Goal: Find specific page/section: Find specific page/section

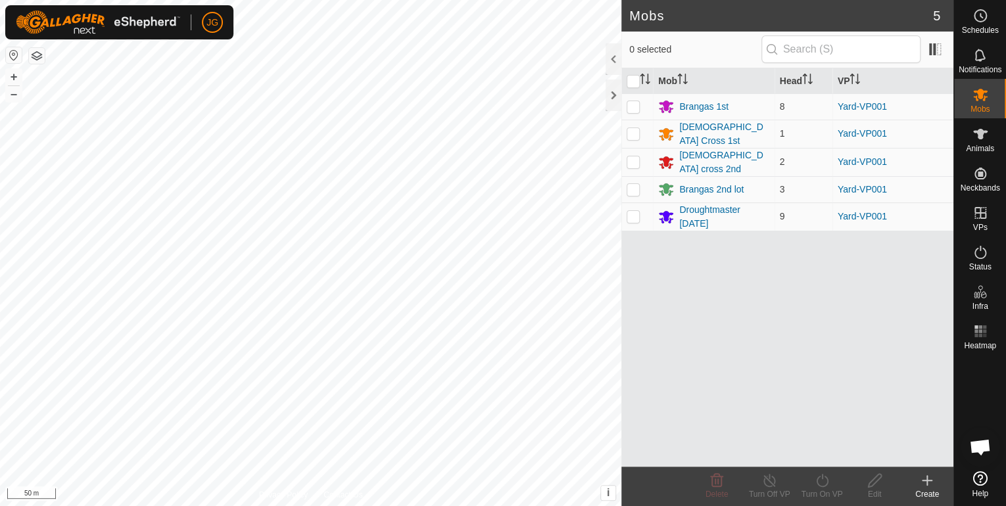
click at [37, 53] on button "button" at bounding box center [37, 56] width 16 height 16
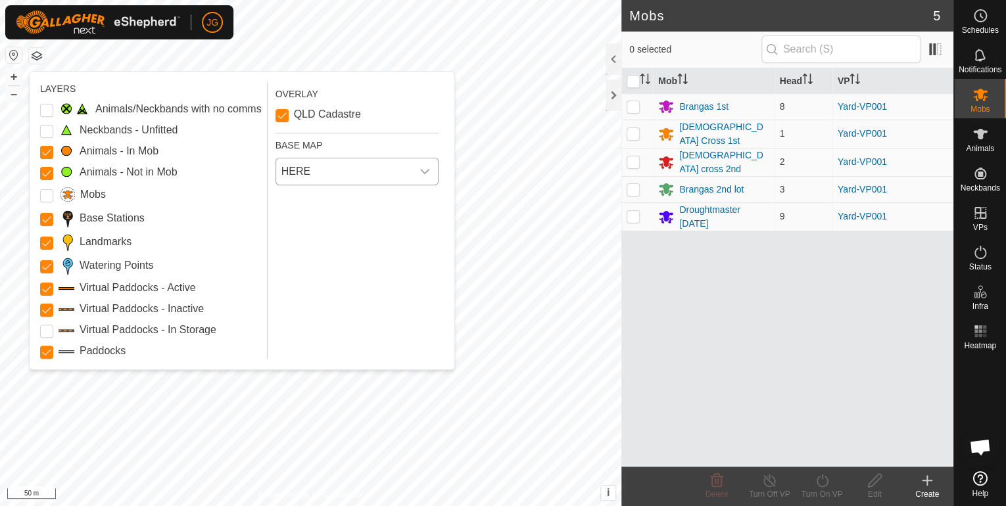
click at [425, 171] on icon "dropdown trigger" at bounding box center [424, 171] width 11 height 11
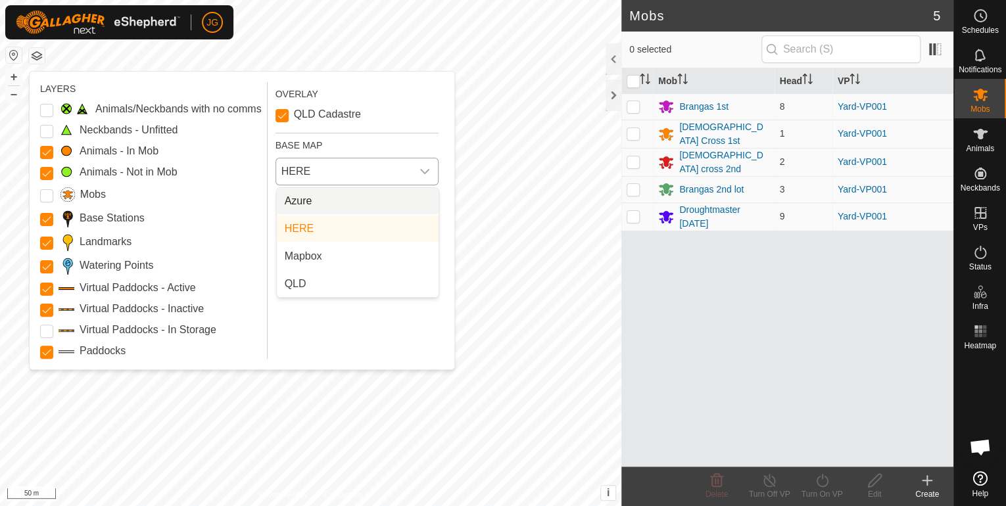
click at [328, 206] on li "Azure" at bounding box center [358, 201] width 162 height 26
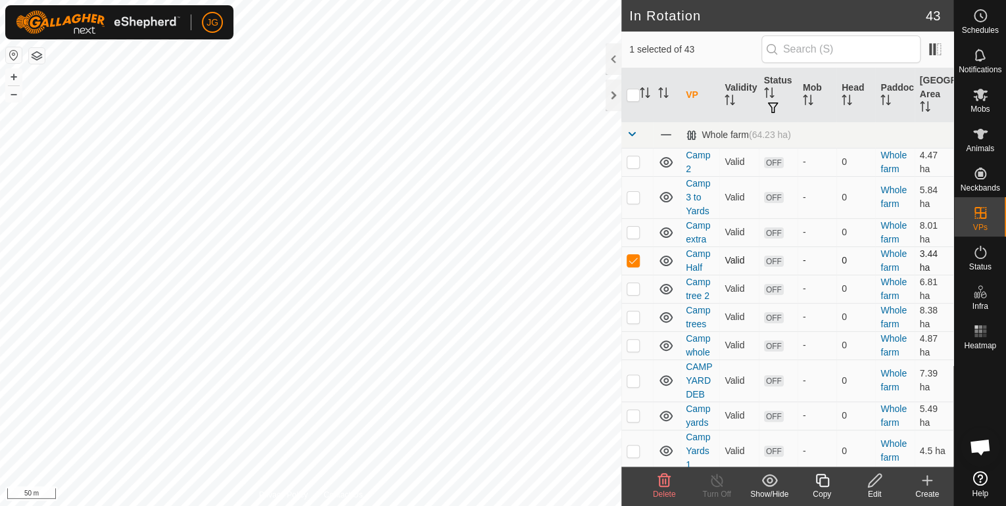
click at [630, 264] on p-checkbox at bounding box center [632, 260] width 13 height 11
checkbox input "false"
click at [39, 58] on button "button" at bounding box center [37, 56] width 16 height 16
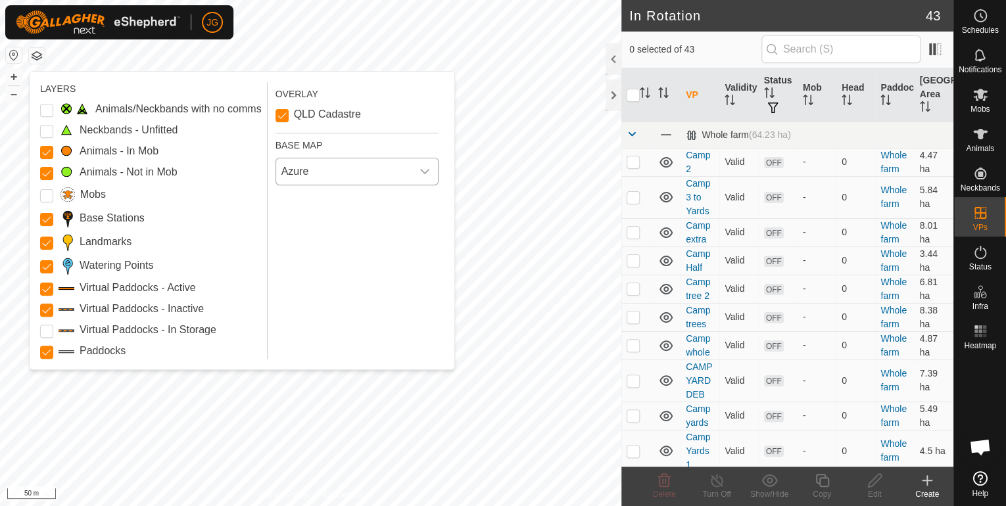
click at [423, 172] on icon "dropdown trigger" at bounding box center [424, 171] width 11 height 11
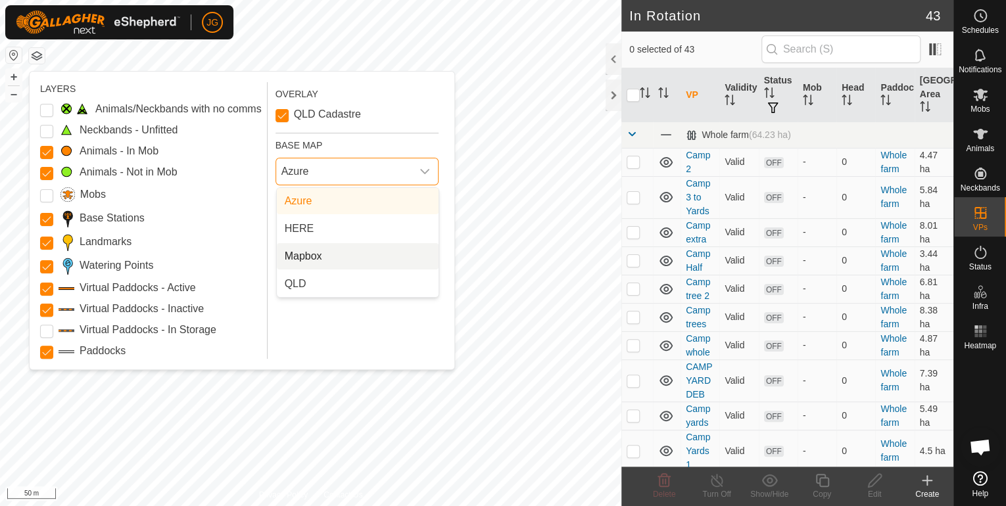
click at [335, 254] on li "Mapbox" at bounding box center [358, 256] width 162 height 26
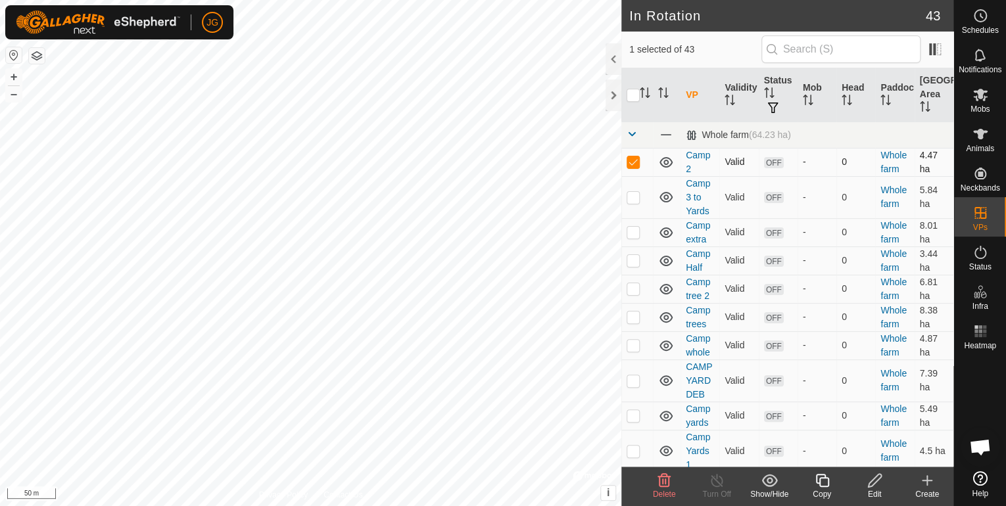
drag, startPoint x: 634, startPoint y: 162, endPoint x: 626, endPoint y: 164, distance: 8.6
click at [633, 162] on p-checkbox at bounding box center [632, 161] width 13 height 11
checkbox input "false"
click at [34, 57] on button "button" at bounding box center [37, 56] width 16 height 16
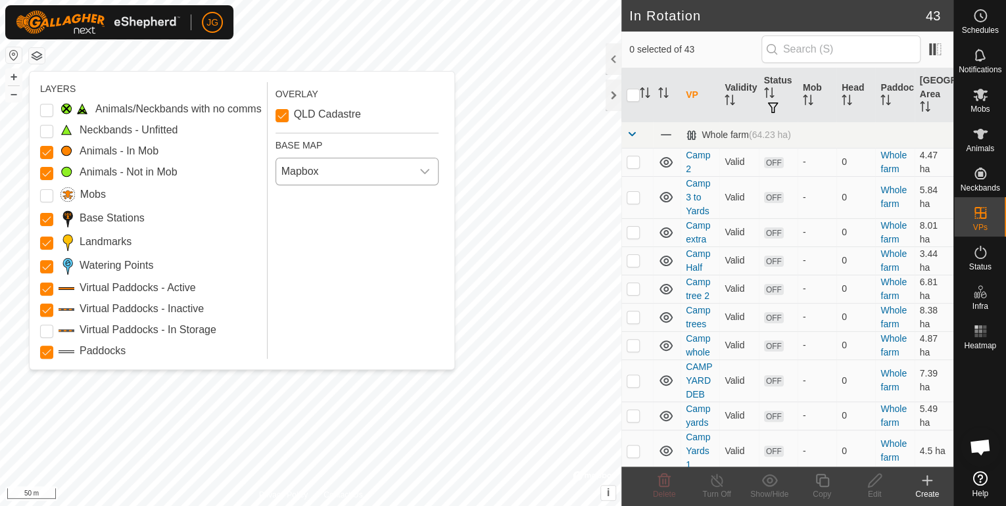
click at [425, 171] on icon "dropdown trigger" at bounding box center [424, 171] width 11 height 11
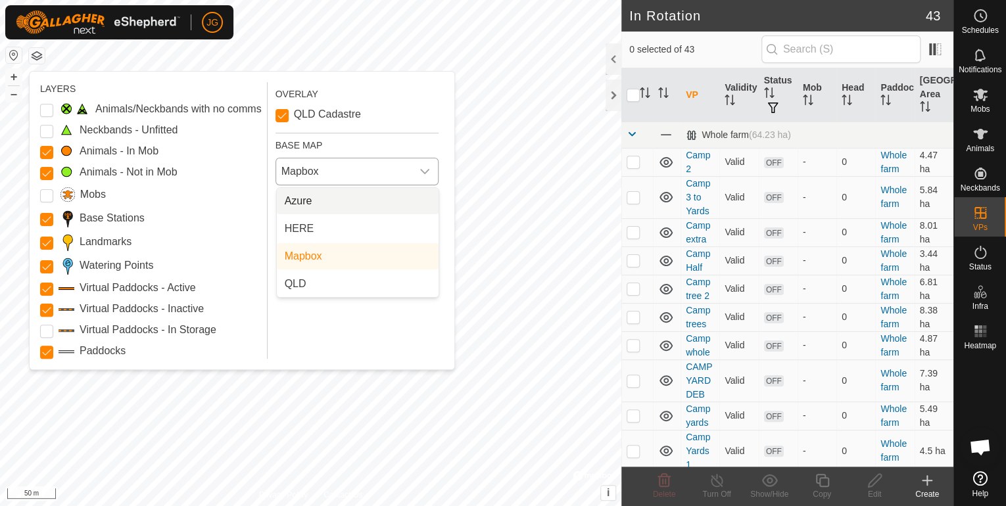
click at [317, 200] on li "Azure" at bounding box center [358, 201] width 162 height 26
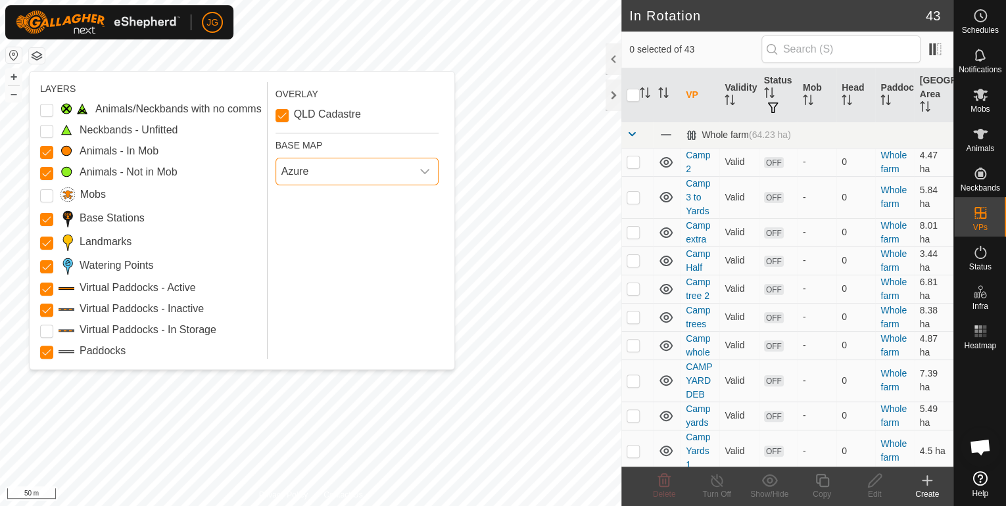
drag, startPoint x: 429, startPoint y: 174, endPoint x: 415, endPoint y: 177, distance: 13.5
click at [427, 174] on icon "dropdown trigger" at bounding box center [424, 171] width 11 height 11
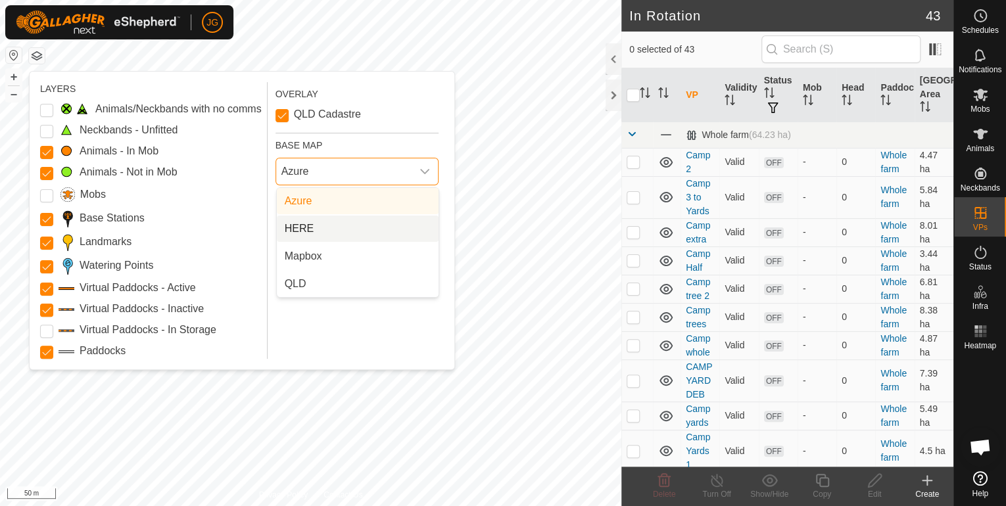
click at [319, 228] on li "HERE" at bounding box center [358, 229] width 162 height 26
